Goal: Information Seeking & Learning: Learn about a topic

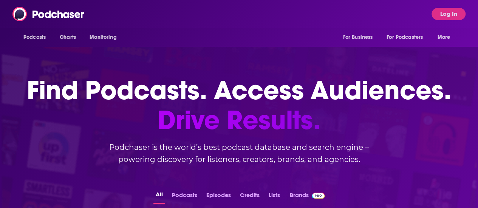
click at [130, 13] on div "Podcasts Charts Monitoring For Business For Podcasters More Log In" at bounding box center [239, 14] width 478 height 28
click at [452, 14] on button "Log In" at bounding box center [449, 14] width 34 height 12
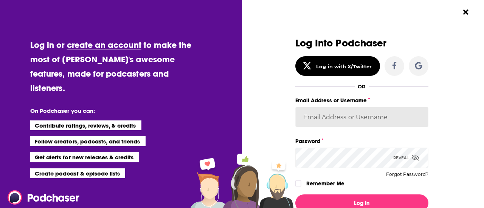
type input "[PERSON_NAME][EMAIL_ADDRESS][PERSON_NAME][DOMAIN_NAME]"
click at [296, 183] on icon "Dialog" at bounding box center [298, 184] width 5 height 5
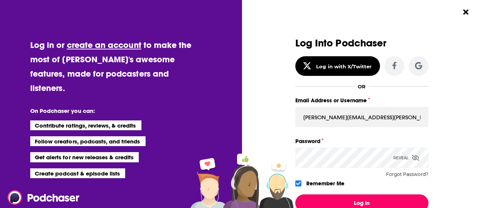
click at [334, 202] on button "Log In" at bounding box center [361, 203] width 133 height 17
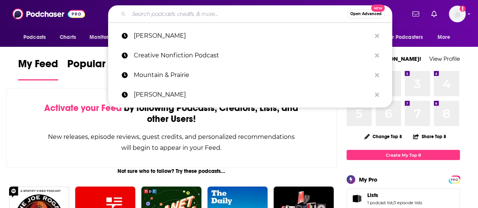
click at [137, 13] on input "Search podcasts, credits, & more..." at bounding box center [238, 14] width 218 height 12
paste input "[PERSON_NAME]"
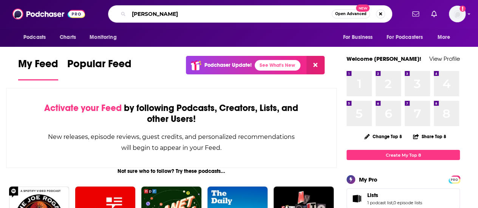
type input "[PERSON_NAME]"
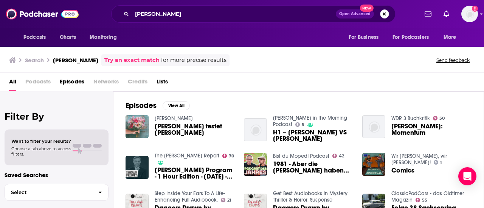
click at [384, 14] on button "Search podcasts, credits, & more..." at bounding box center [384, 13] width 9 height 9
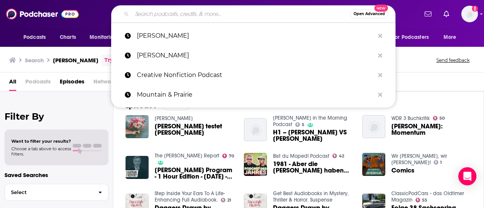
click at [226, 16] on input "Search podcasts, credits, & more..." at bounding box center [241, 14] width 218 height 12
paste input "[PERSON_NAME]"
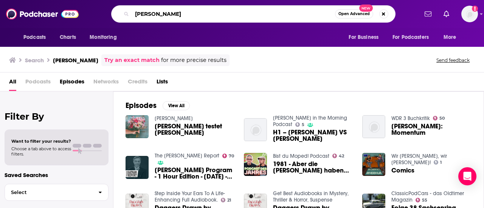
click at [216, 14] on input "[PERSON_NAME]" at bounding box center [233, 14] width 203 height 12
type input "P"
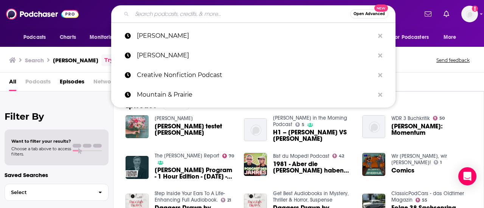
paste input "[PERSON_NAME]"
type input "[PERSON_NAME]"
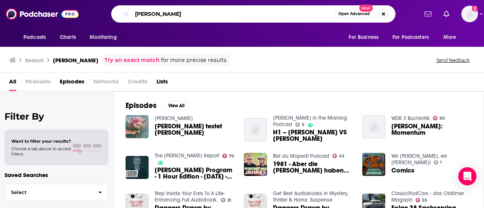
click at [216, 14] on input "[PERSON_NAME]" at bounding box center [233, 14] width 203 height 12
click at [386, 13] on button "Search podcasts, credits, & more..." at bounding box center [383, 13] width 9 height 9
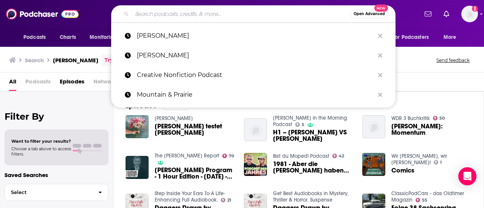
click at [277, 14] on input "Search podcasts, credits, & more..." at bounding box center [241, 14] width 218 height 12
paste input "The Beinart Notebook"
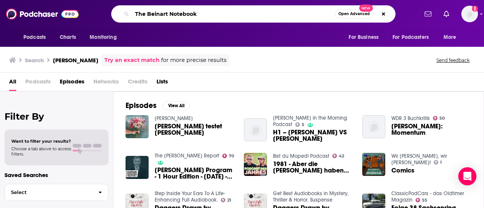
type input "The Beinart Notebook"
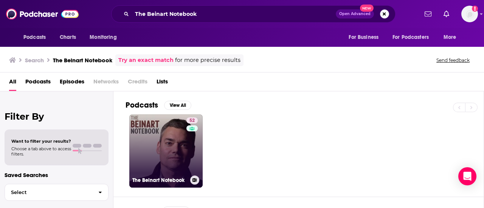
click at [167, 152] on link "52 The Beinart Notebook" at bounding box center [165, 151] width 73 height 73
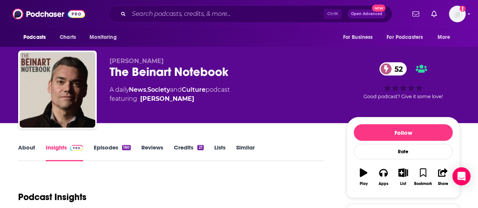
scroll to position [98, 0]
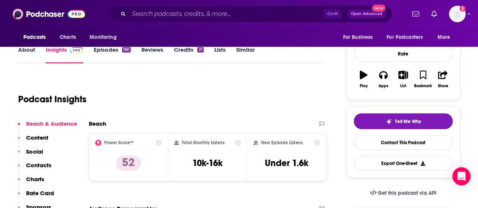
click at [459, 64] on div "Follow Rate Play Apps List Bookmark Share" at bounding box center [403, 59] width 113 height 81
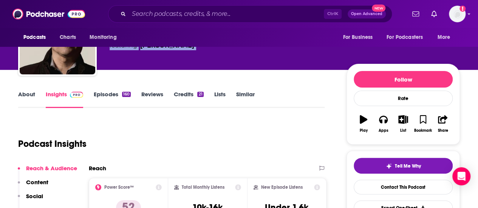
scroll to position [0, 0]
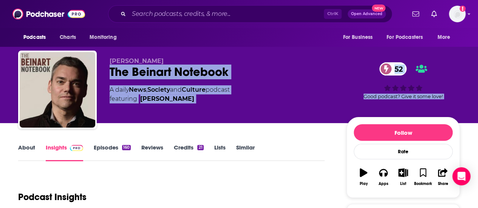
drag, startPoint x: 17, startPoint y: 68, endPoint x: 188, endPoint y: -41, distance: 202.8
click at [188, 0] on html "Podcasts Charts Monitoring Ctrl K Open Advanced New For Business For Podcasters…" at bounding box center [239, 104] width 478 height 208
